Goal: Obtain resource: Obtain resource

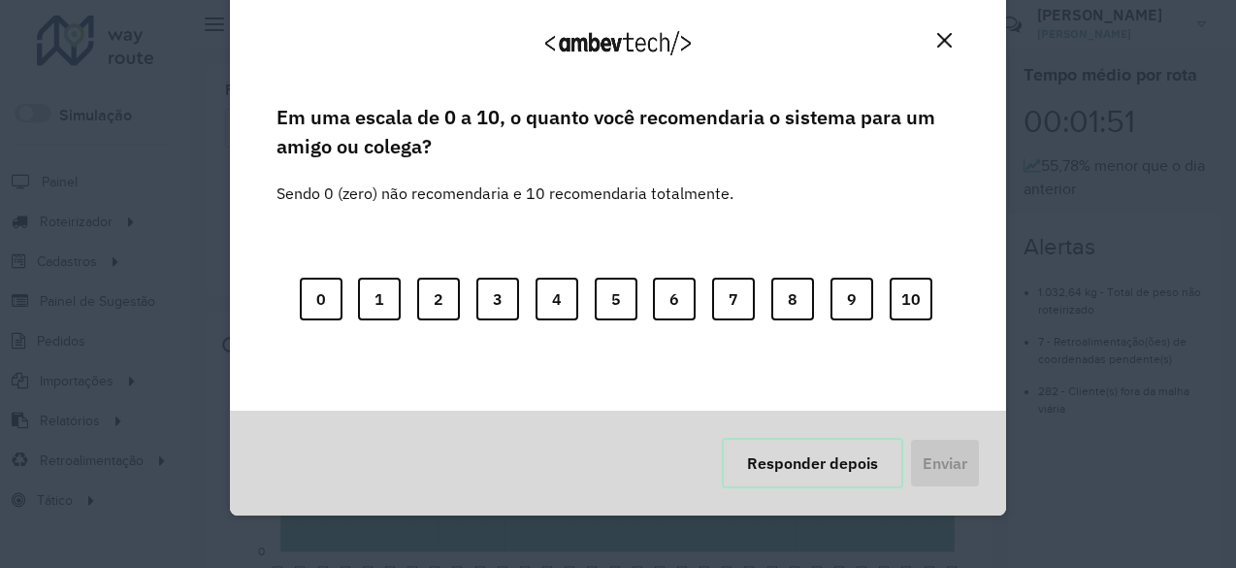
click at [857, 467] on button "Responder depois" at bounding box center [812, 463] width 181 height 50
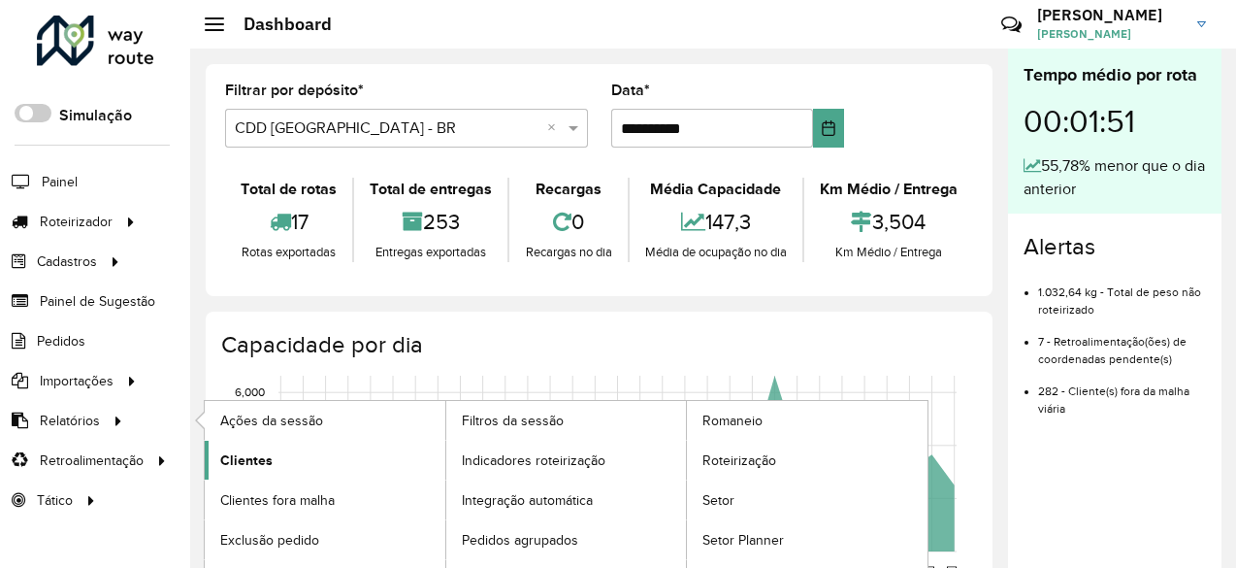
click at [227, 455] on span "Clientes" at bounding box center [246, 460] width 52 height 20
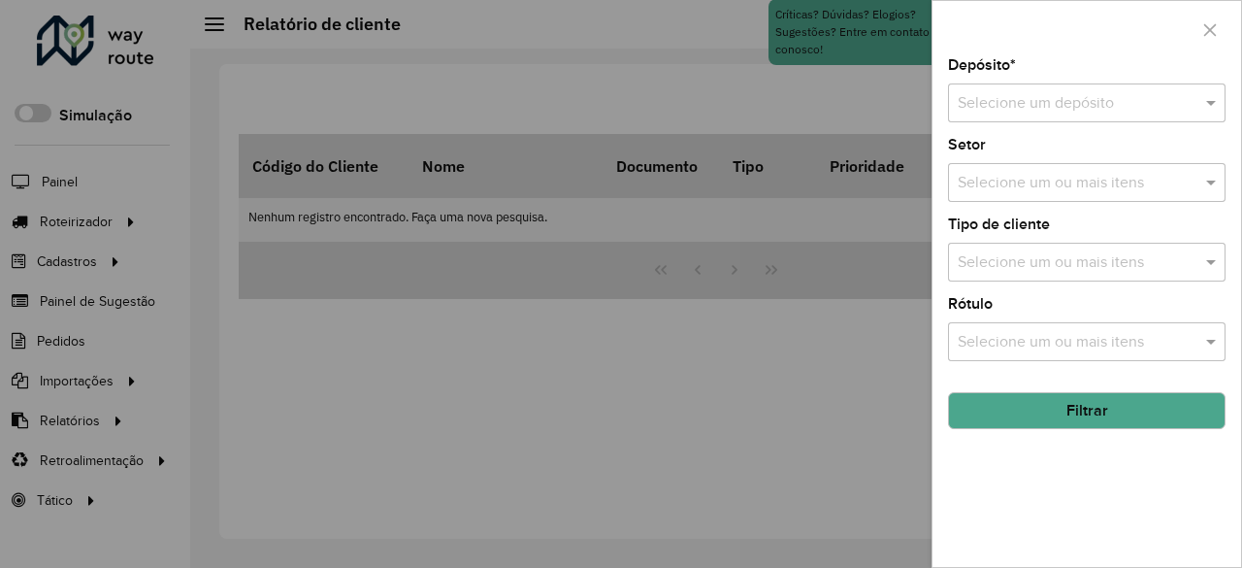
click at [1050, 102] on input "text" at bounding box center [1067, 103] width 219 height 23
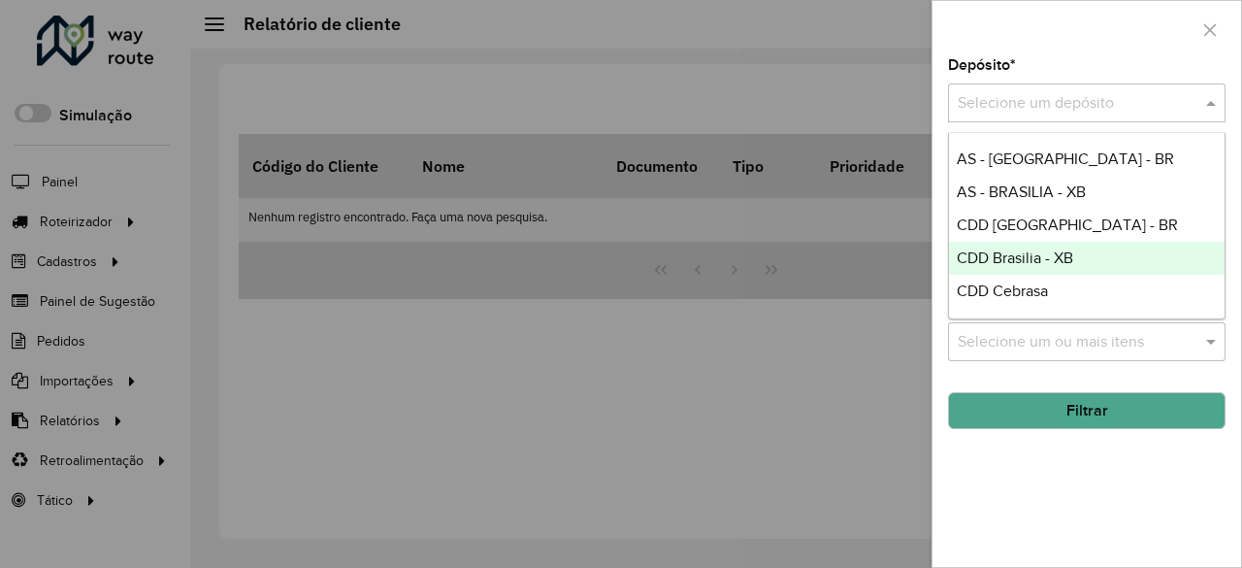
click at [1036, 258] on span "CDD Brasilia - XB" at bounding box center [1015, 257] width 116 height 16
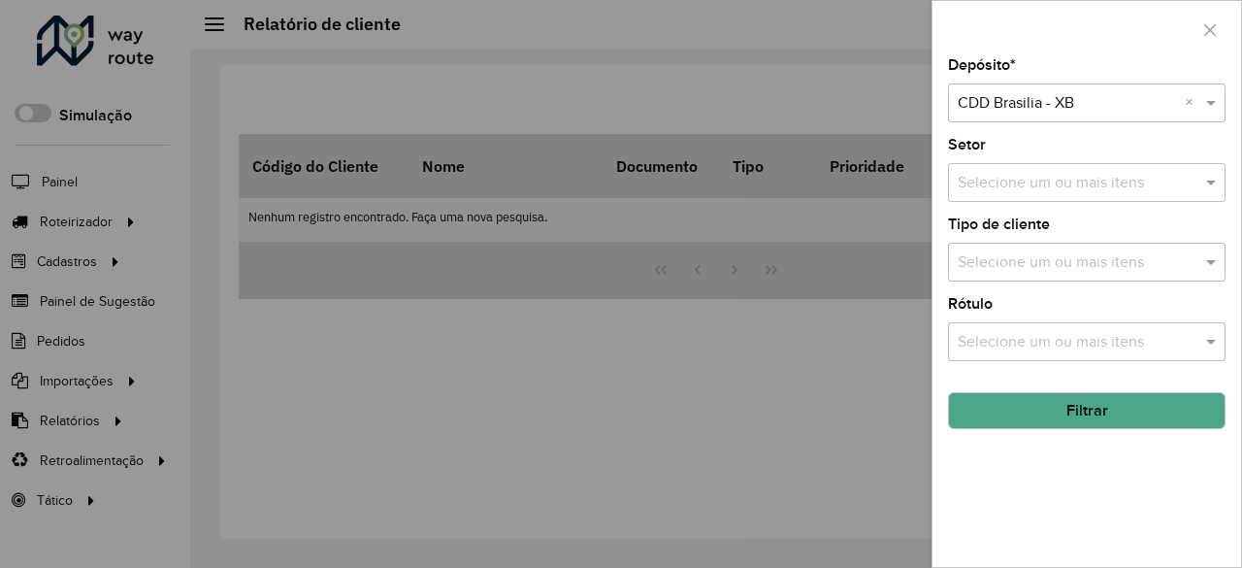
click at [1057, 190] on input "text" at bounding box center [1077, 183] width 248 height 23
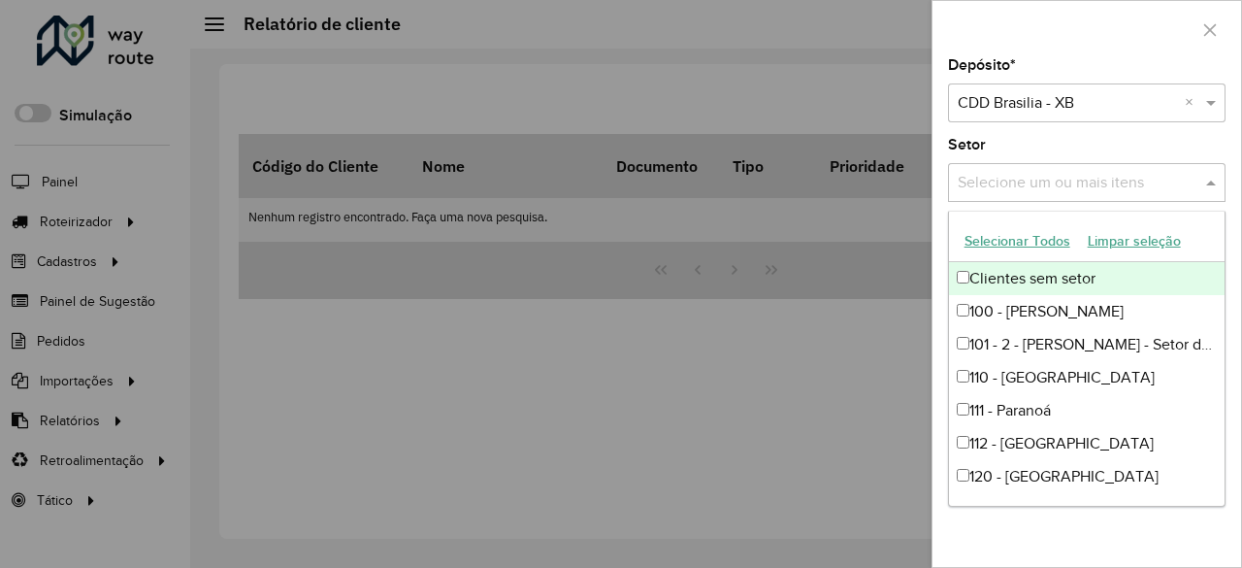
click at [1057, 189] on input "text" at bounding box center [1077, 183] width 248 height 23
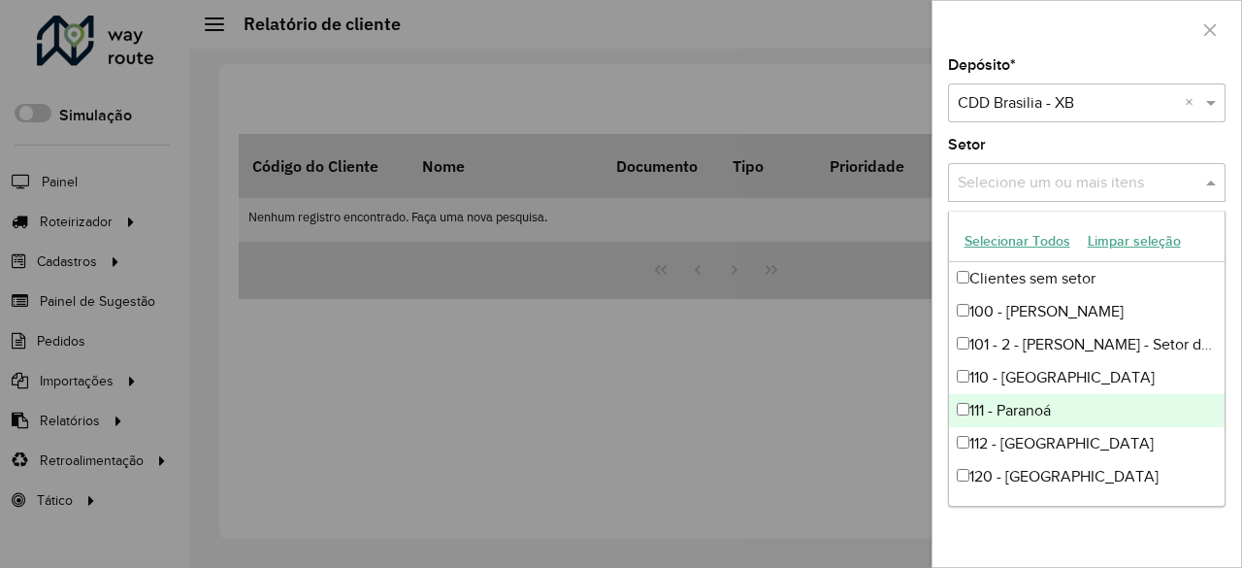
click at [1174, 549] on div "Depósito * Selecione um depósito × CDD Brasilia - XB × Setor Selecione um ou ma…" at bounding box center [1086, 312] width 309 height 508
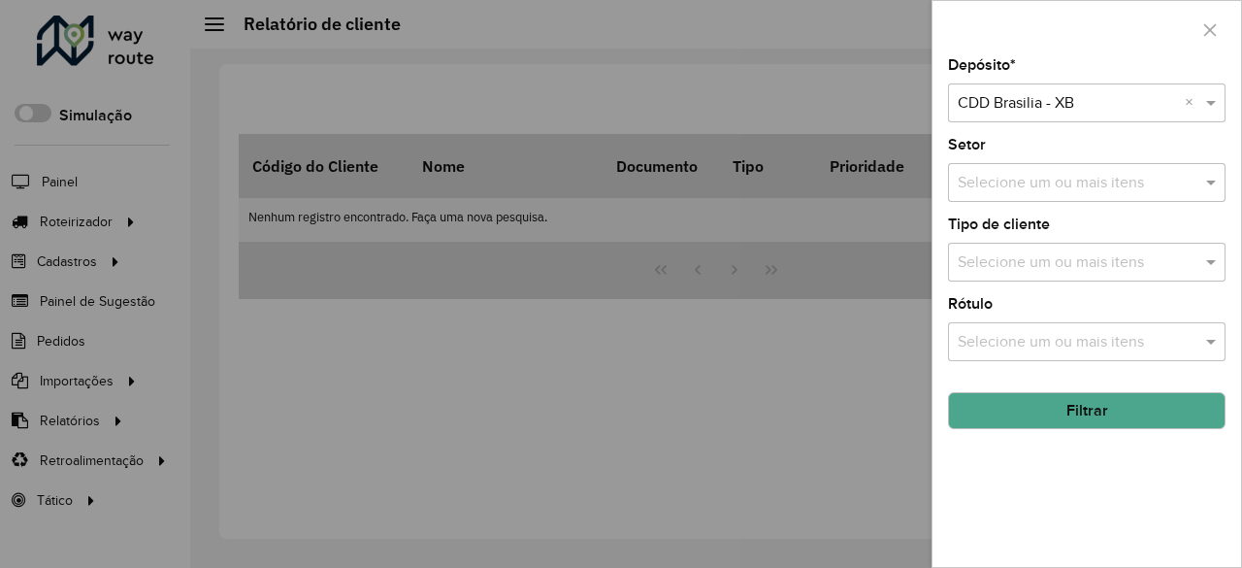
click at [1071, 408] on button "Filtrar" at bounding box center [1086, 410] width 277 height 37
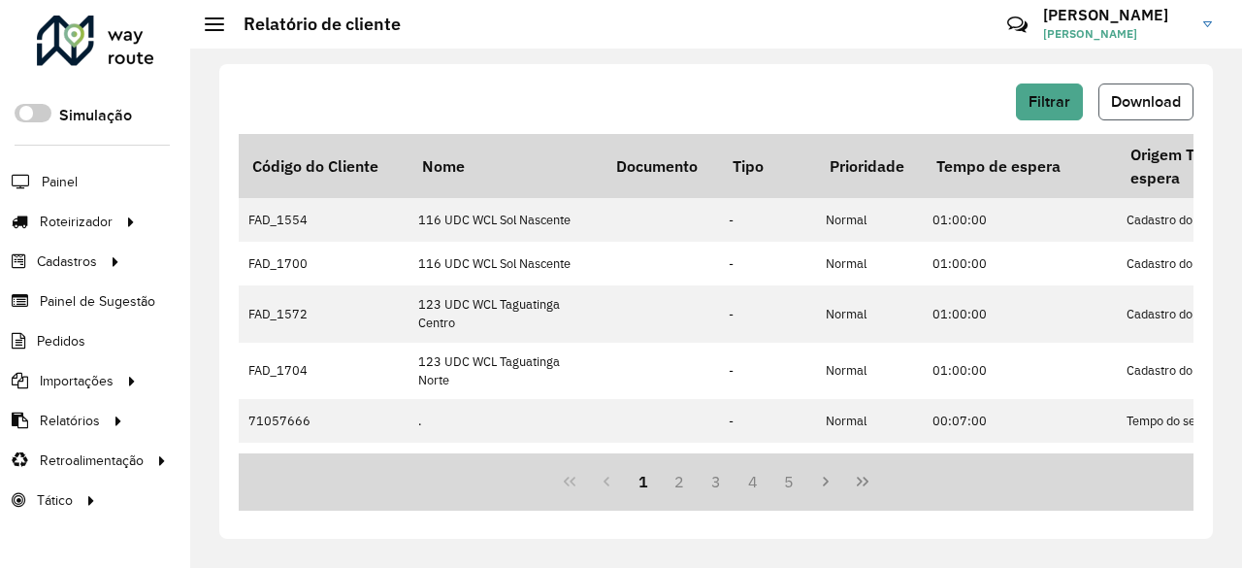
click at [1125, 102] on span "Download" at bounding box center [1146, 101] width 70 height 16
